Goal: Task Accomplishment & Management: Manage account settings

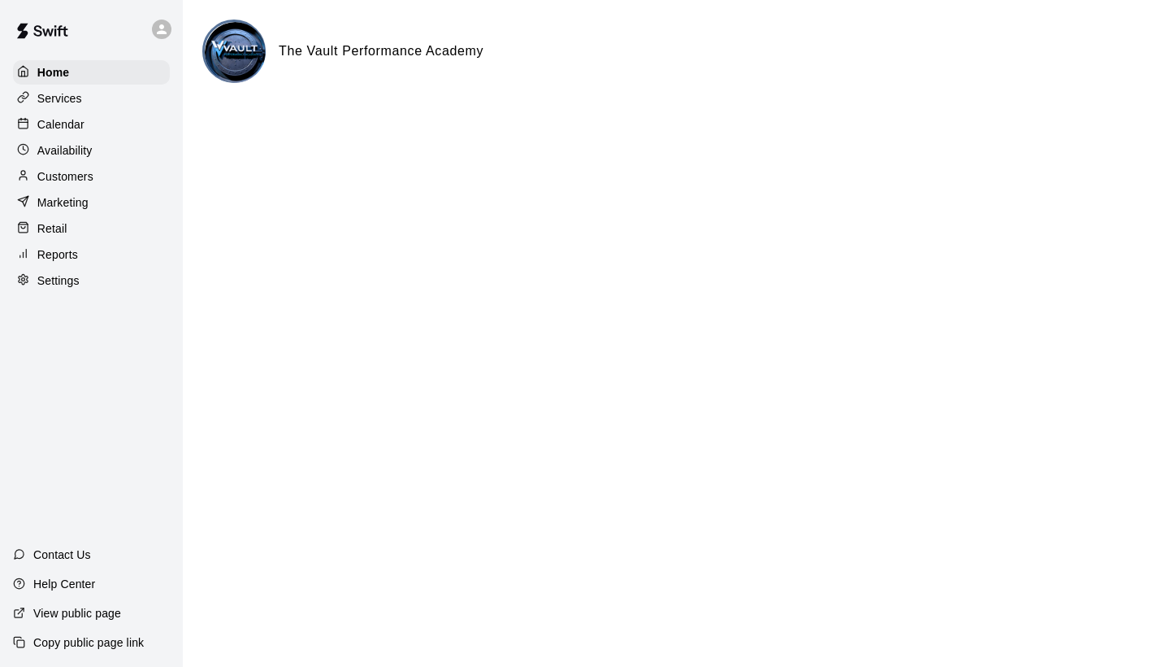
click at [61, 118] on p "Calendar" at bounding box center [60, 124] width 47 height 16
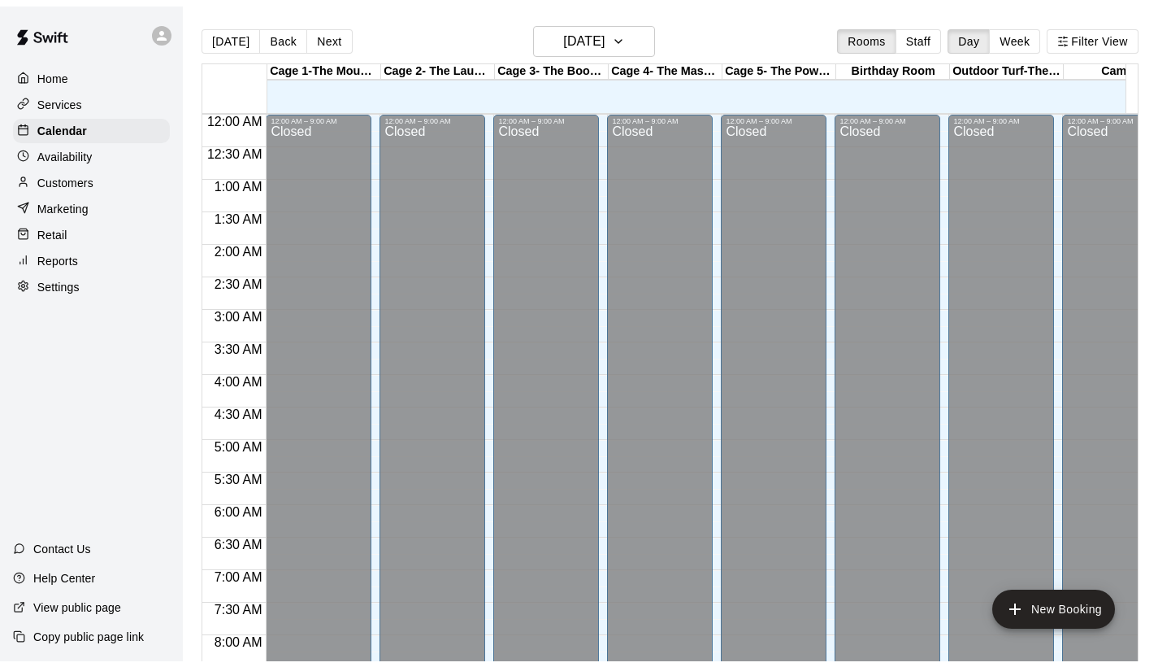
scroll to position [936, 0]
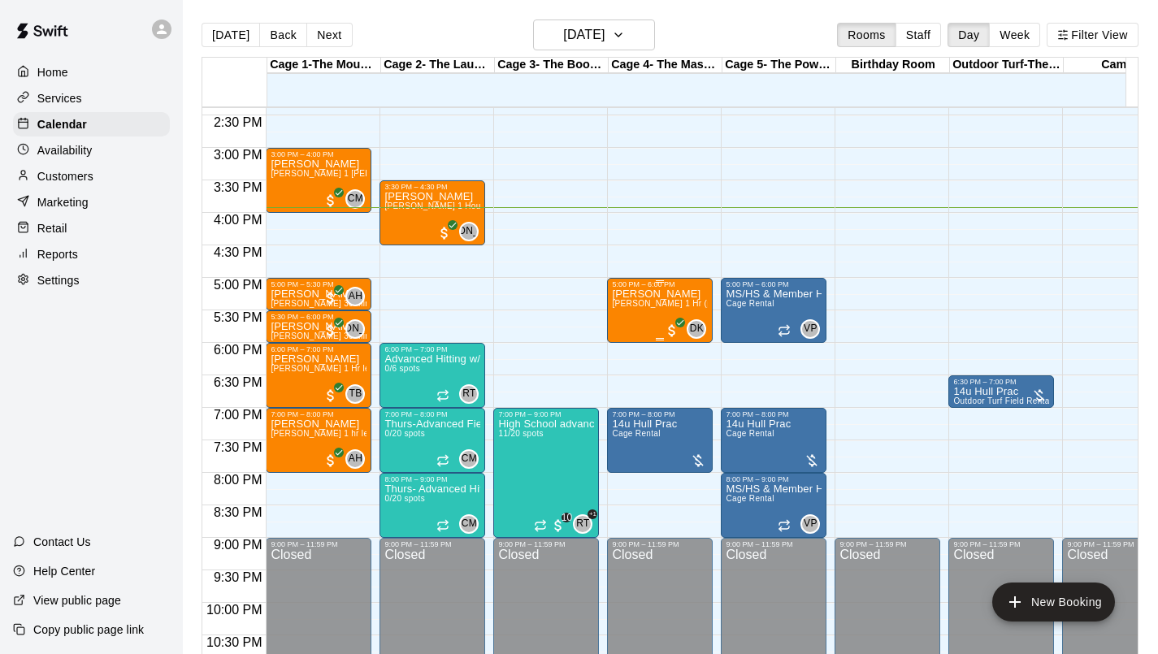
click at [630, 320] on div "Cash [PERSON_NAME] [PERSON_NAME] 1 Hr (pitching/hitting/or fielding lesson)" at bounding box center [660, 616] width 96 height 654
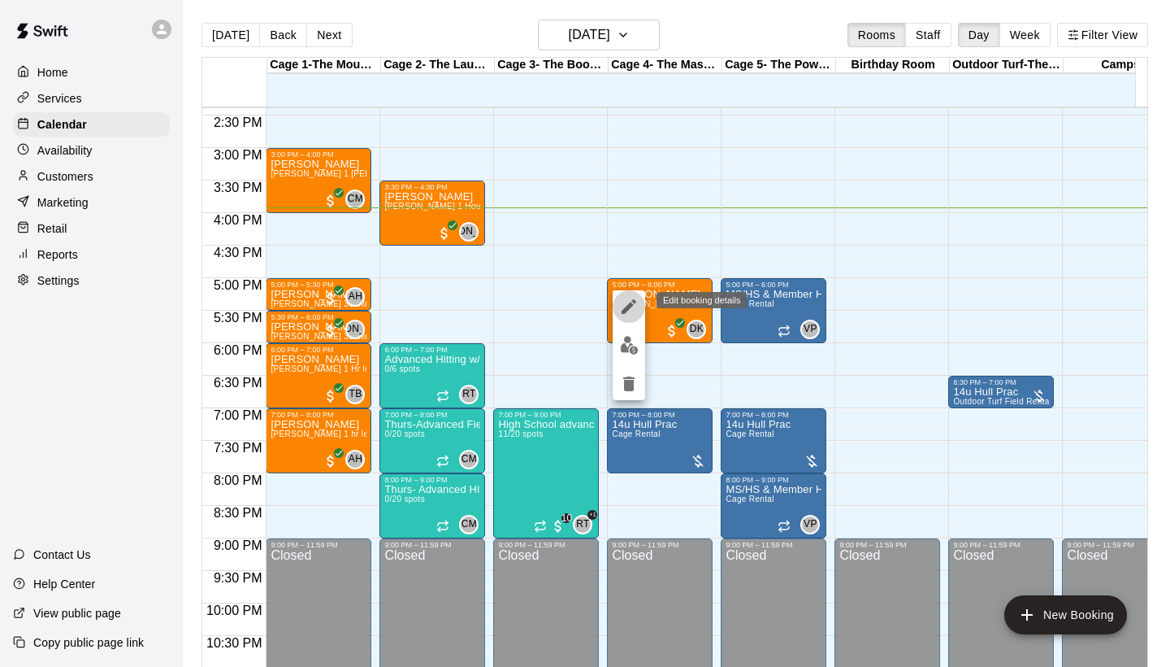
click at [629, 310] on icon "edit" at bounding box center [629, 307] width 20 height 20
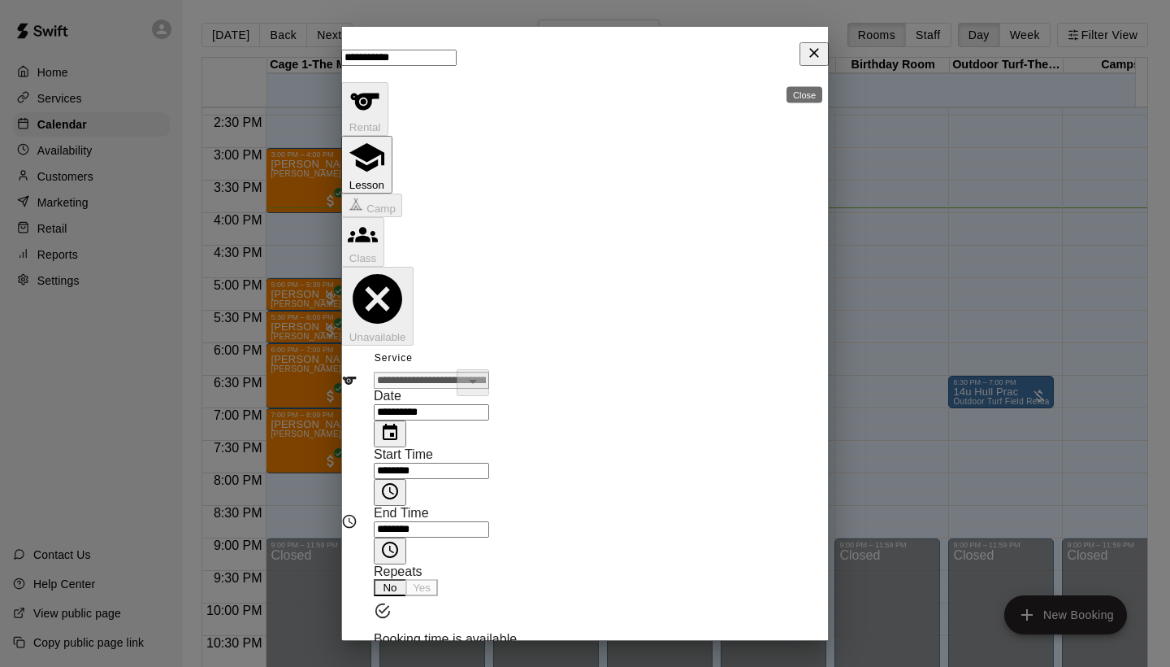
click at [800, 60] on button "Close" at bounding box center [814, 54] width 29 height 24
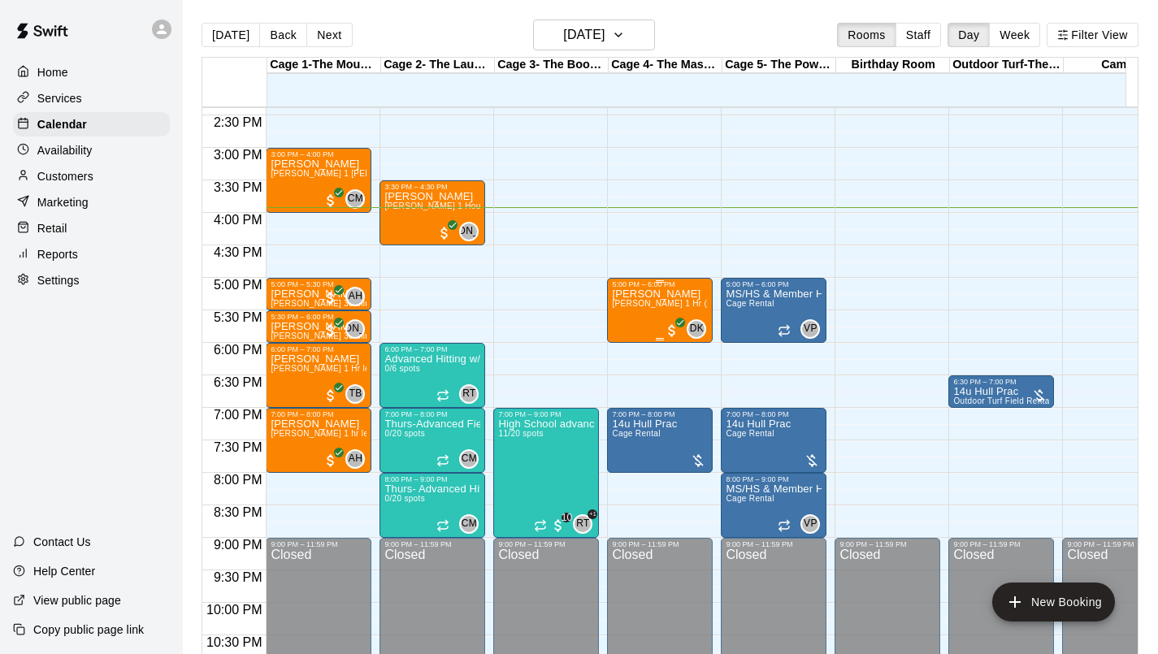
click at [674, 303] on span "[PERSON_NAME] 1 Hr (pitching/hitting/or fielding lesson)" at bounding box center [723, 303] width 223 height 9
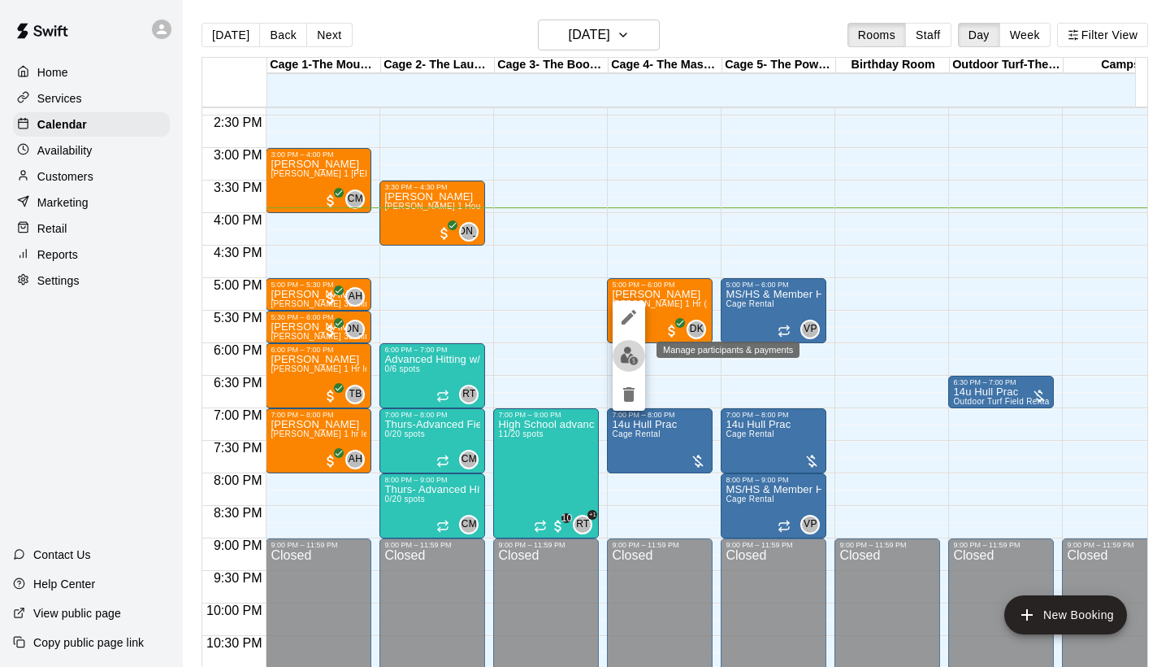
click at [635, 352] on img "edit" at bounding box center [629, 355] width 19 height 19
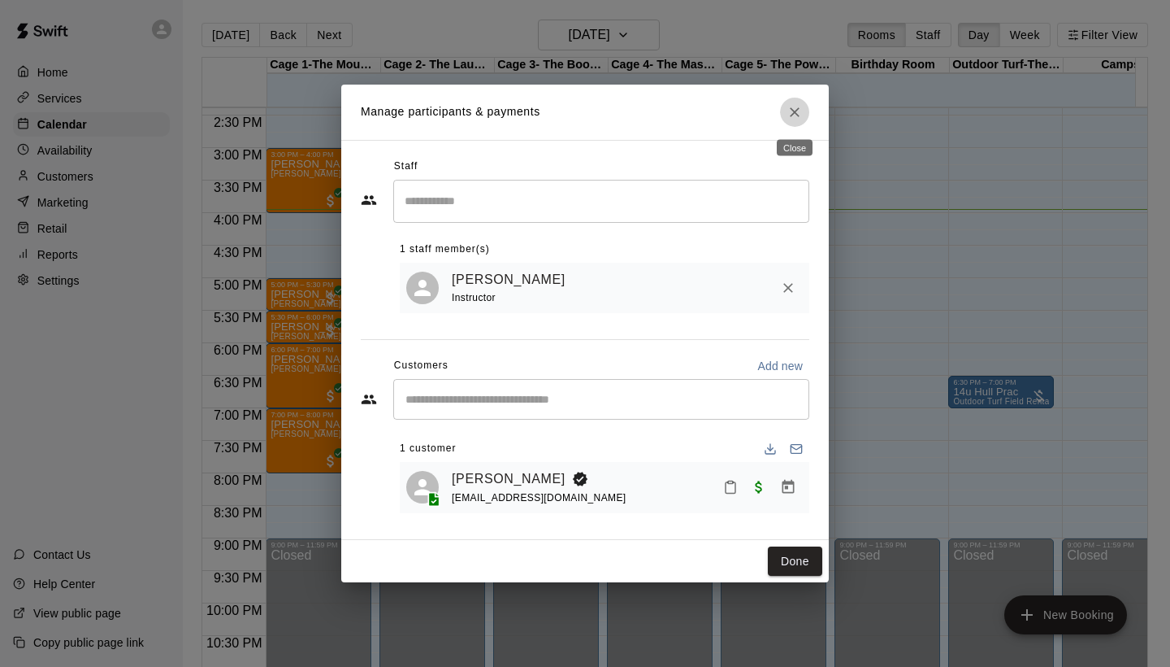
click at [794, 118] on icon "Close" at bounding box center [795, 112] width 16 height 16
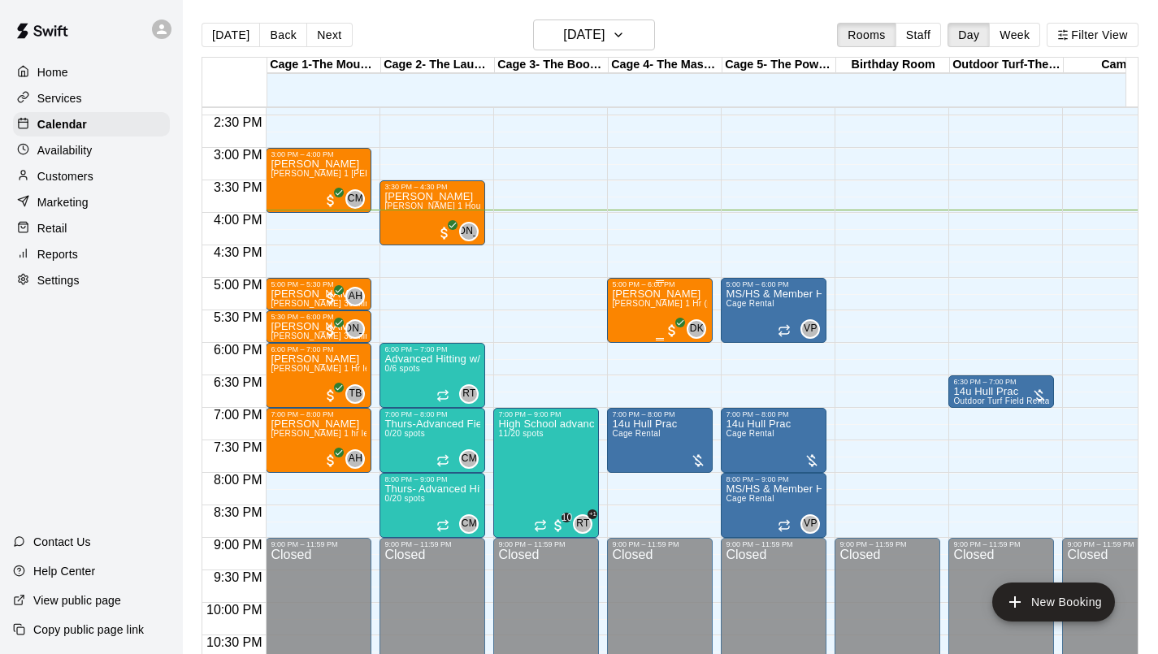
click at [664, 315] on div "Cash [PERSON_NAME] [PERSON_NAME] 1 Hr (pitching/hitting/or fielding lesson)" at bounding box center [660, 616] width 96 height 654
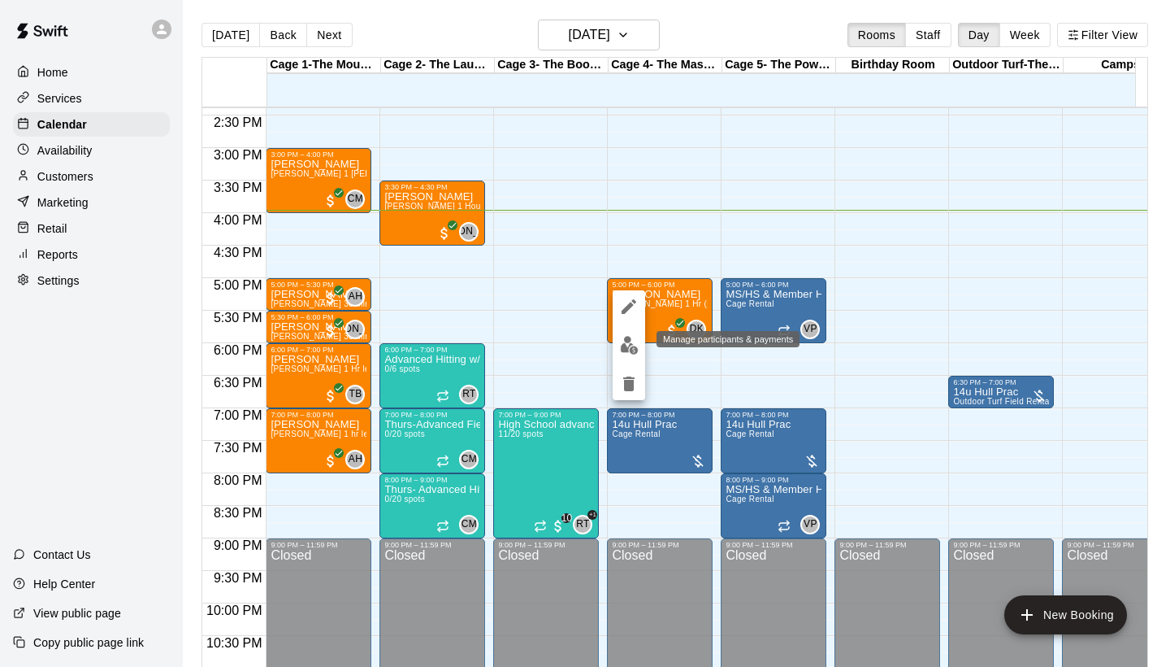
click at [634, 351] on img "edit" at bounding box center [629, 345] width 19 height 19
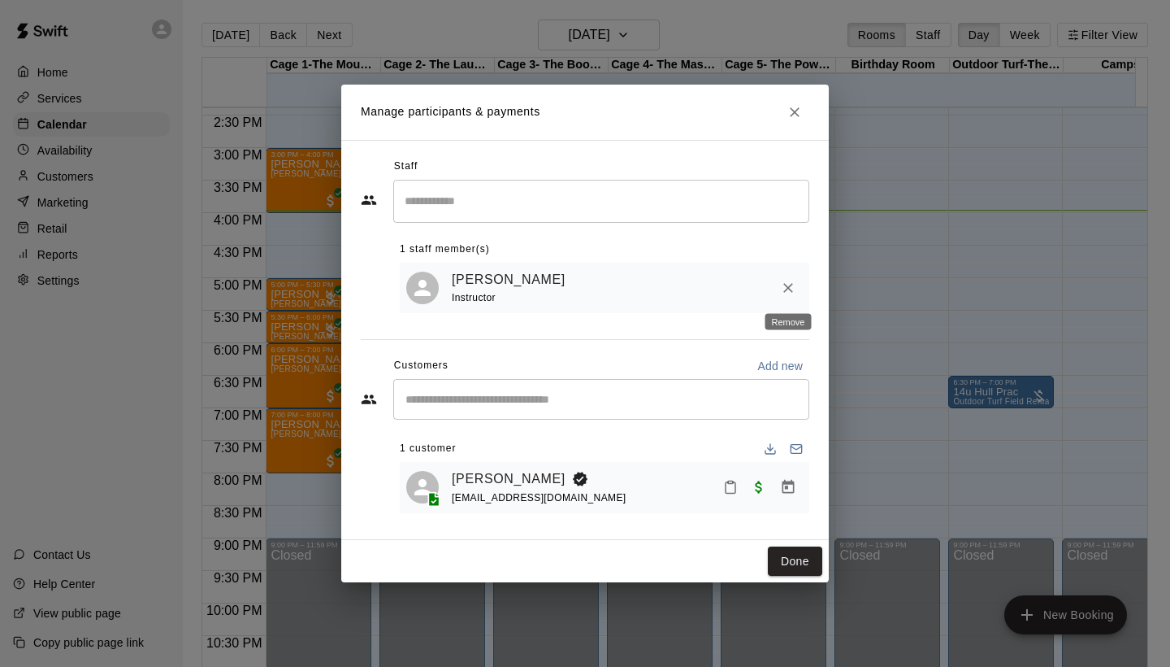
click at [790, 287] on icon "Remove" at bounding box center [788, 288] width 16 height 16
click at [544, 198] on input "Search staff" at bounding box center [602, 201] width 402 height 28
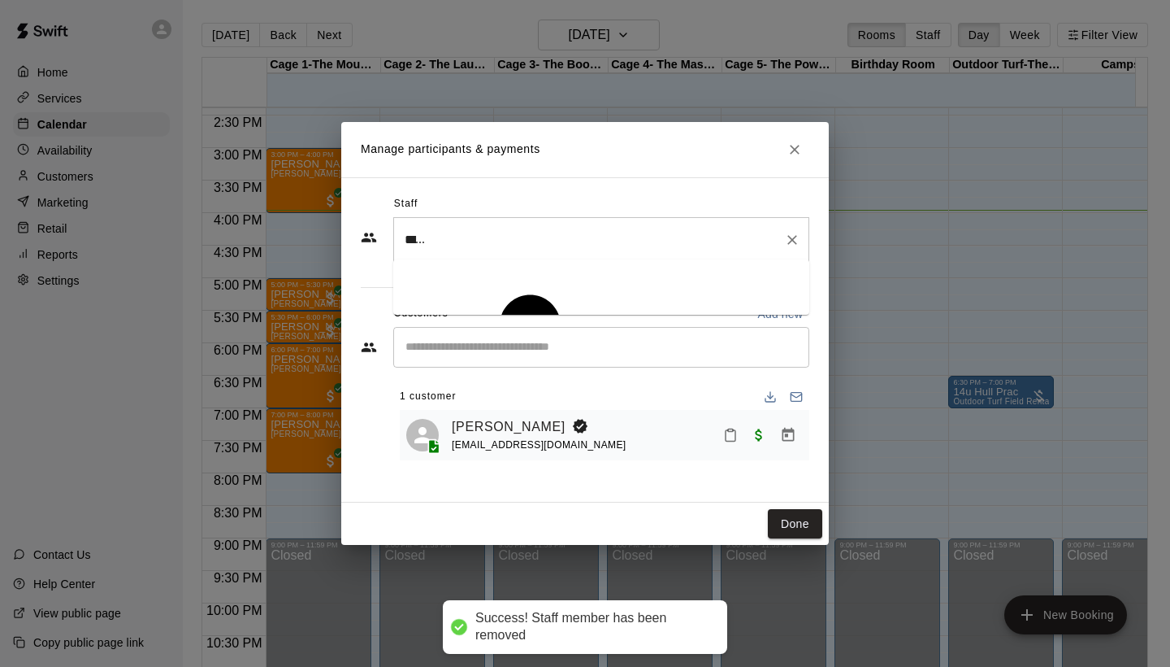
click at [683, 341] on p "[PERSON_NAME]" at bounding box center [732, 349] width 99 height 17
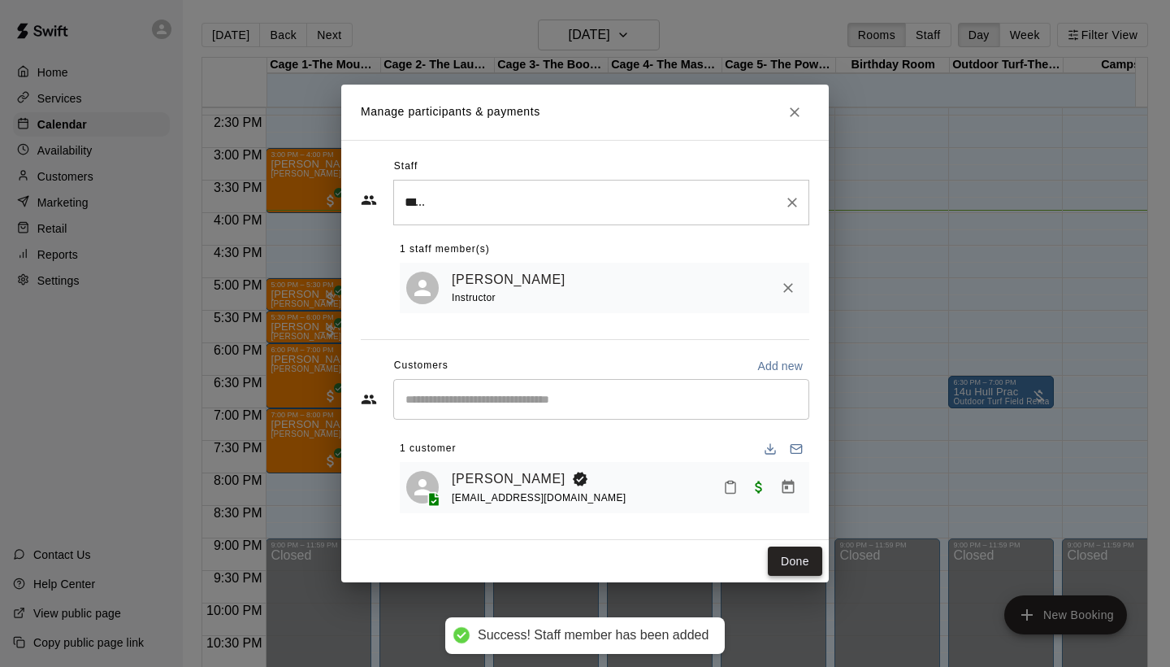
type input "*****"
click at [788, 562] on button "Done" at bounding box center [795, 561] width 54 height 30
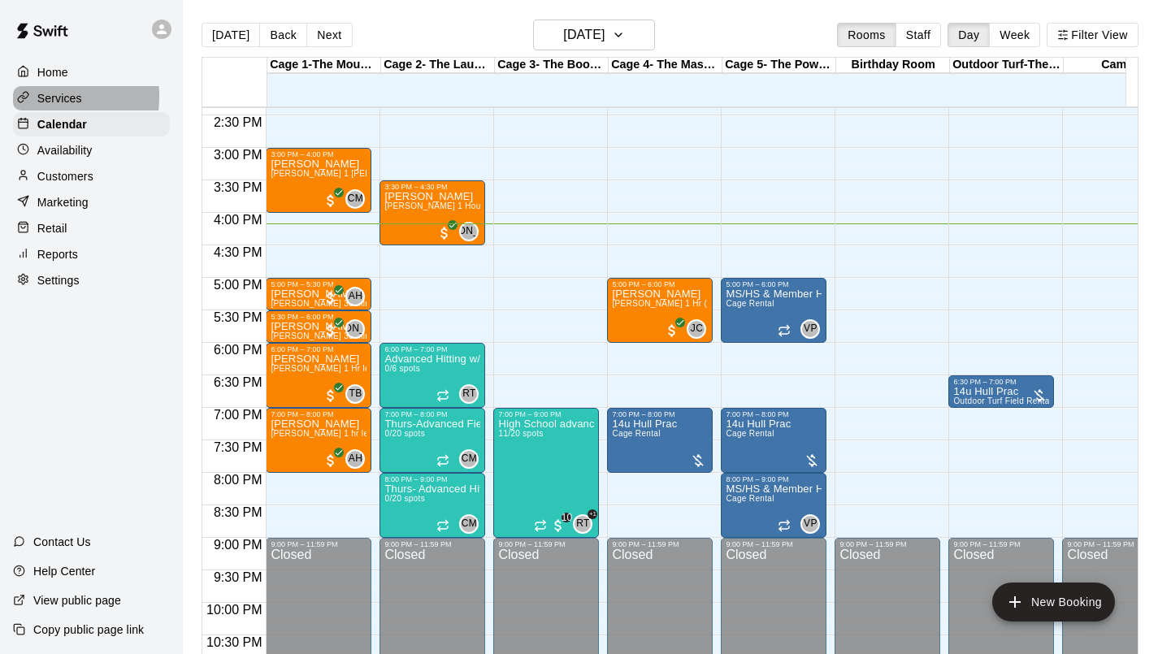
click at [30, 95] on div at bounding box center [27, 98] width 20 height 15
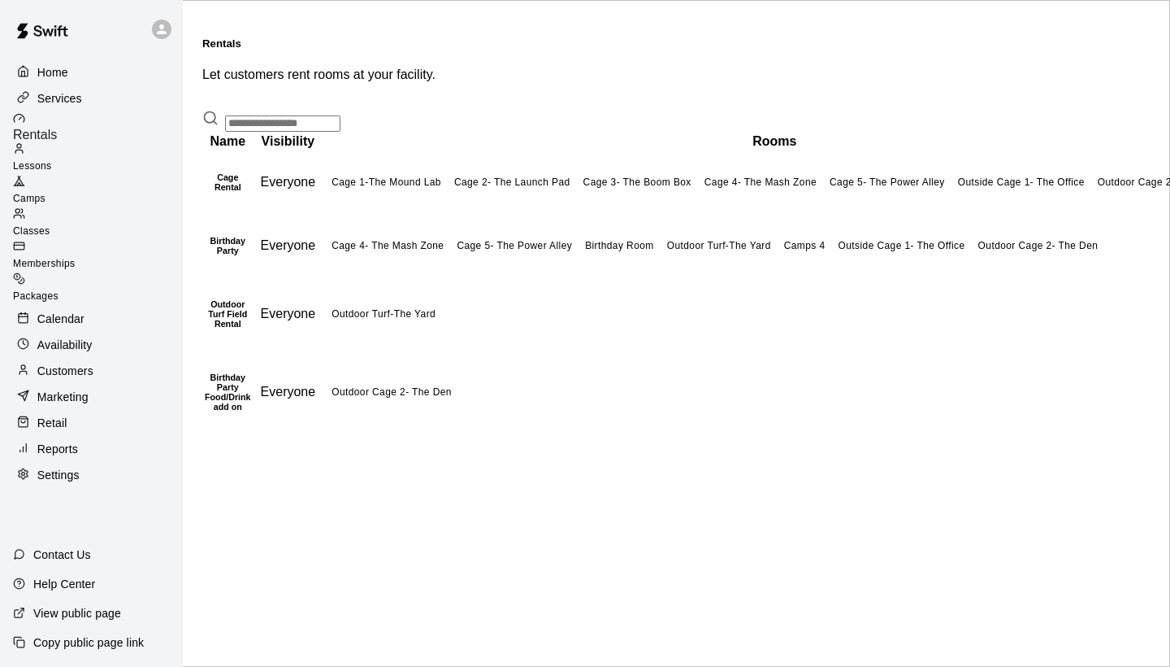
click at [52, 160] on span "Lessons" at bounding box center [32, 165] width 39 height 11
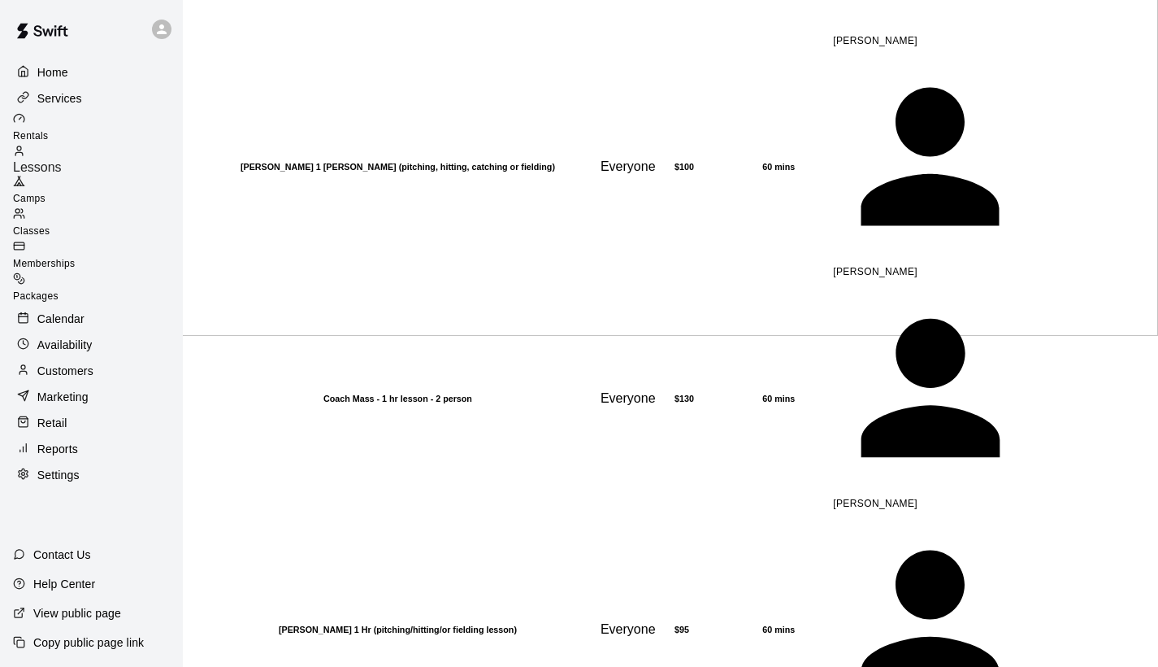
scroll to position [443, 0]
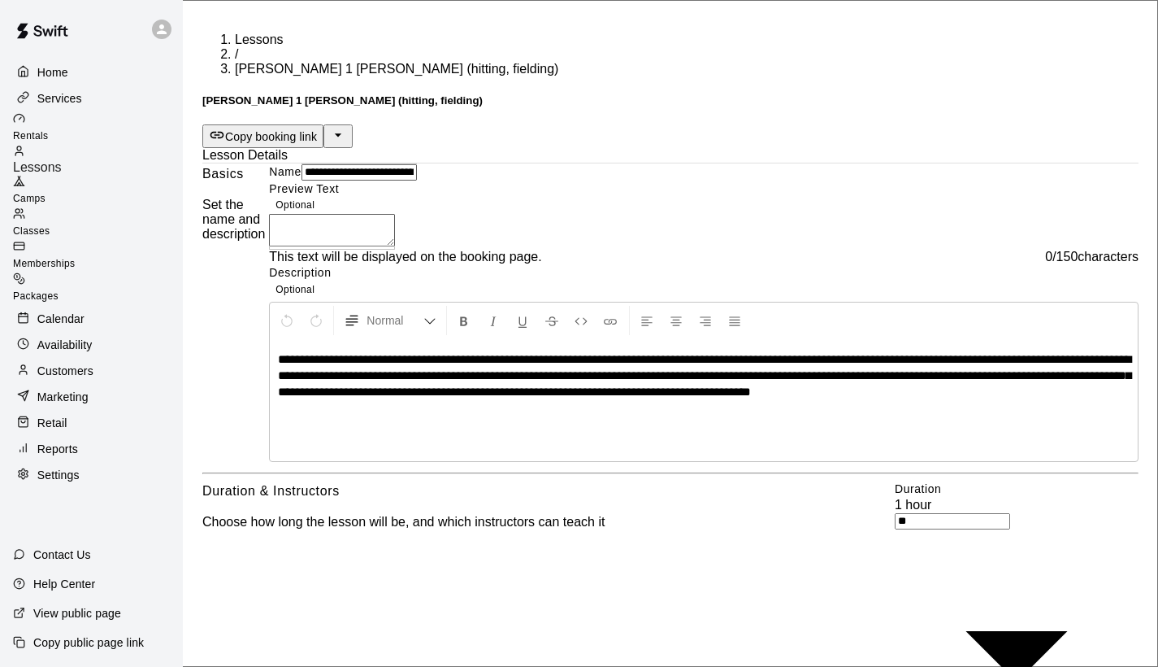
click at [323, 124] on button "Copy booking link" at bounding box center [262, 136] width 121 height 24
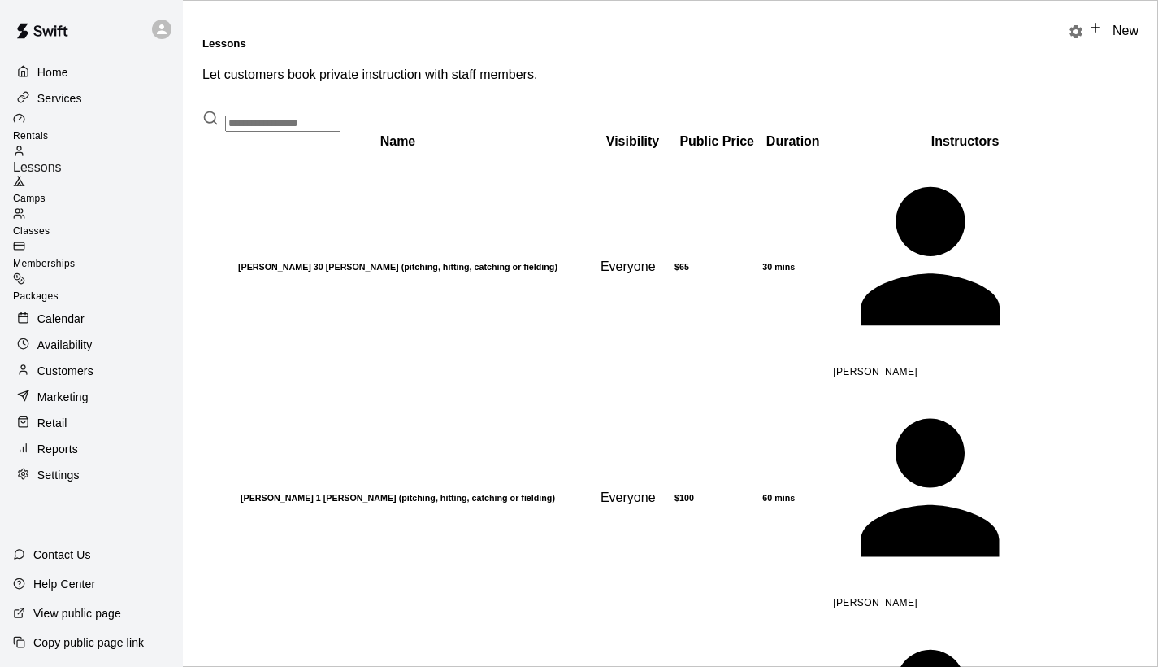
scroll to position [381, 0]
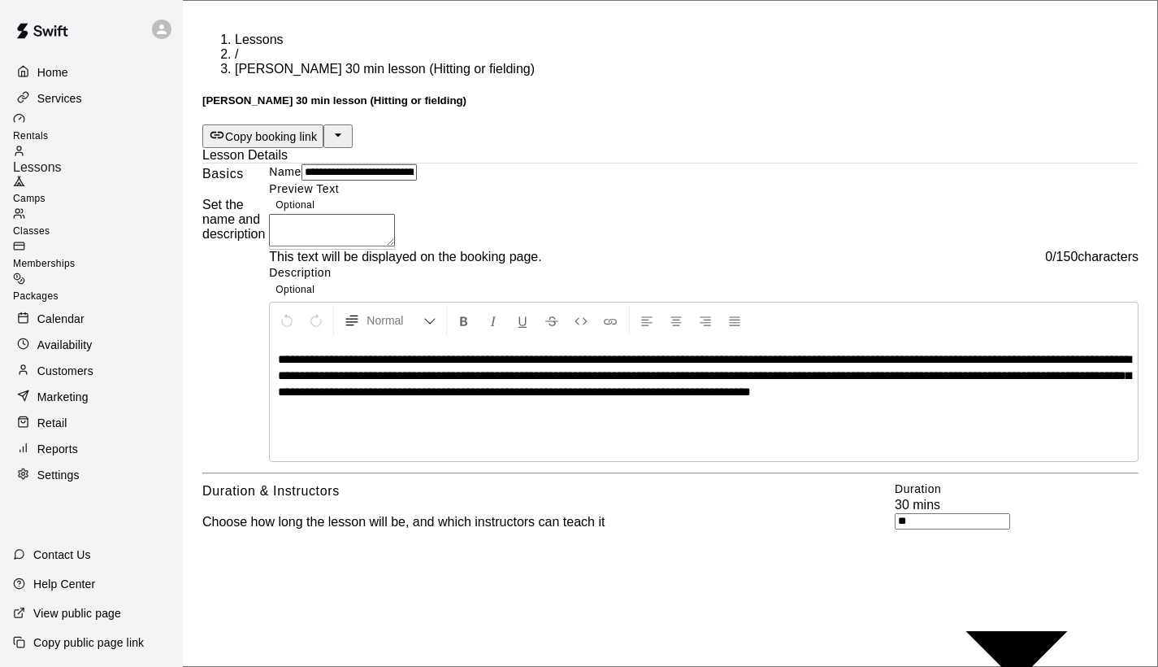
click at [317, 128] on p "Copy booking link" at bounding box center [271, 136] width 92 height 16
click at [57, 71] on p "Home" at bounding box center [52, 72] width 31 height 16
